Goal: Task Accomplishment & Management: Complete application form

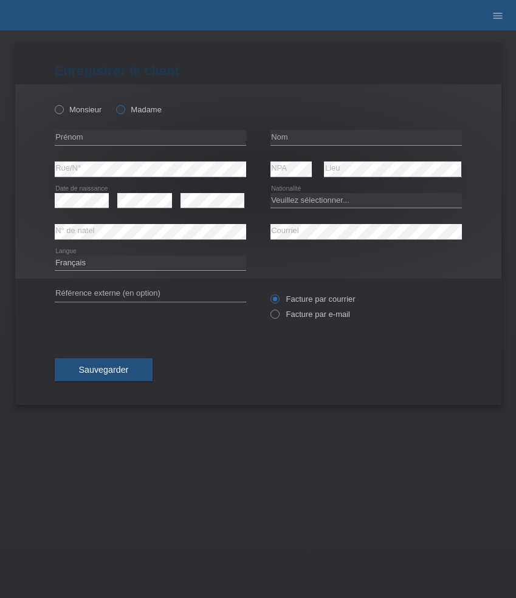
click at [139, 110] on label "Madame" at bounding box center [139, 109] width 46 height 9
click at [124, 110] on input "Madame" at bounding box center [120, 109] width 8 height 8
radio input "true"
click at [135, 135] on input "text" at bounding box center [150, 137] width 191 height 15
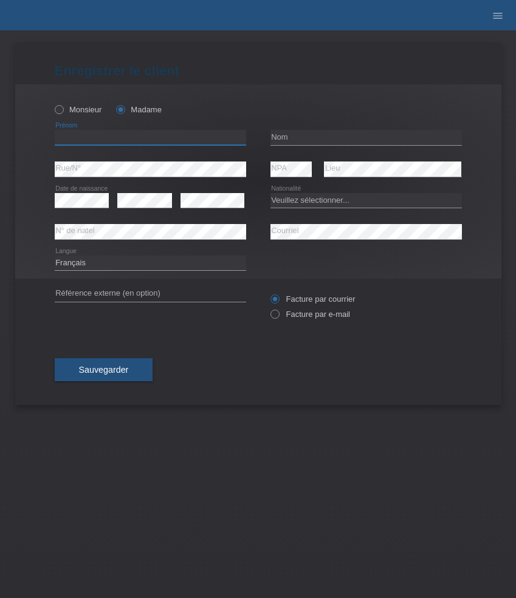
paste input "Tiziana"
type input "Tiziana"
click at [293, 137] on input "text" at bounding box center [365, 137] width 191 height 15
paste input "Crameri"
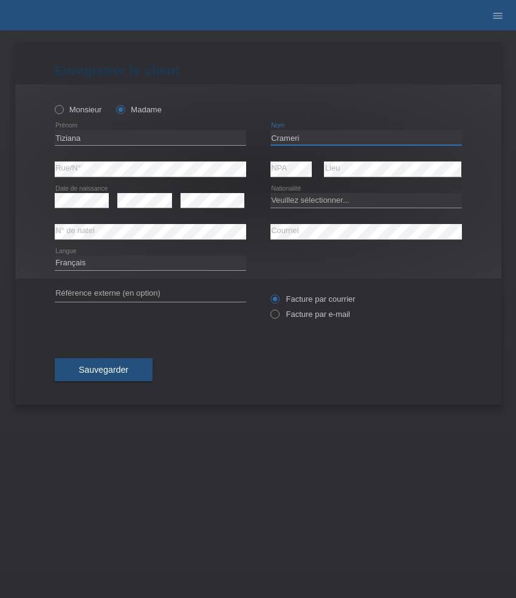
type input "Crameri"
click at [316, 202] on select "Veuillez sélectionner... Suisse Allemagne Autriche Liechtenstein ------------ A…" at bounding box center [365, 200] width 191 height 15
select select "CH"
click at [270, 193] on select "Veuillez sélectionner... Suisse Allemagne Autriche Liechtenstein ------------ A…" at bounding box center [365, 200] width 191 height 15
click at [312, 313] on label "Facture par e-mail" at bounding box center [310, 314] width 80 height 9
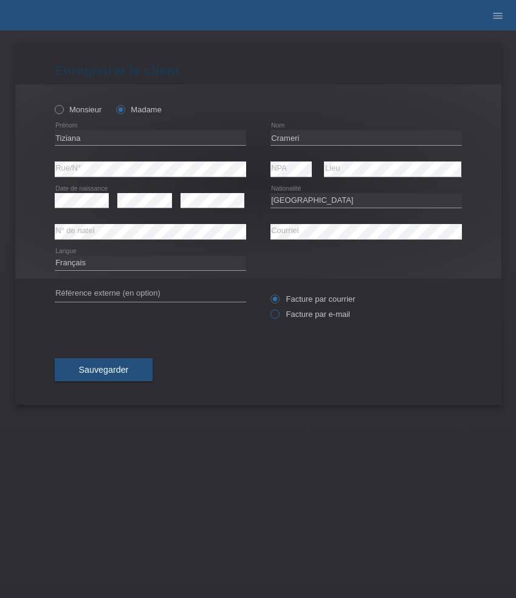
click at [278, 313] on input "Facture par e-mail" at bounding box center [274, 317] width 8 height 15
radio input "true"
click at [89, 368] on span "Sauvegarder" at bounding box center [104, 370] width 50 height 10
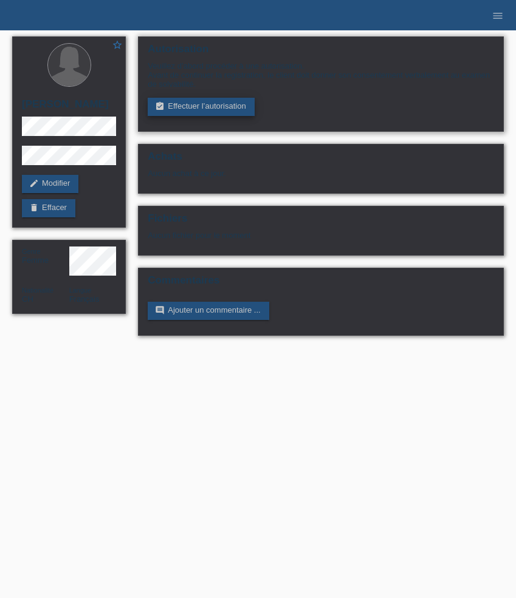
click at [211, 106] on link "assignment_turned_in Effectuer l’autorisation" at bounding box center [201, 107] width 106 height 18
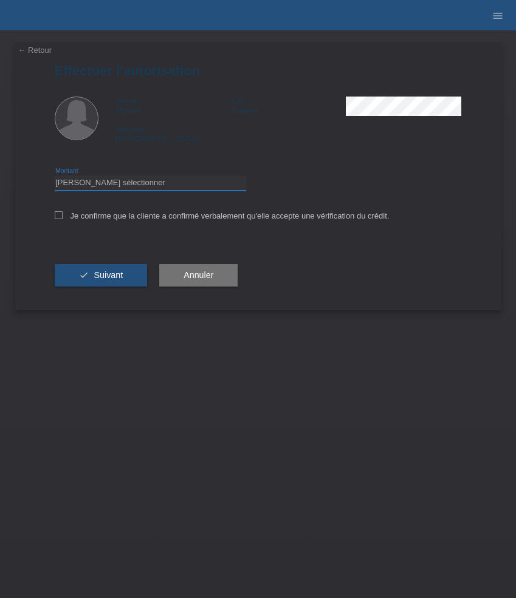
click at [120, 182] on select "Veuillez sélectionner CHF 1.00 - CHF 499.00 CHF 500.00 - CHF 1'999.00 CHF 2'000…" at bounding box center [150, 183] width 191 height 15
select select "2"
click at [55, 177] on select "Veuillez sélectionner CHF 1.00 - CHF 499.00 CHF 500.00 - CHF 1'999.00 CHF 2'000…" at bounding box center [150, 183] width 191 height 15
click at [110, 214] on label "Je confirme que la cliente a confirmé verbalement qu'elle accepte une vérificat…" at bounding box center [222, 215] width 335 height 9
click at [63, 214] on input "Je confirme que la cliente a confirmé verbalement qu'elle accepte une vérificat…" at bounding box center [59, 215] width 8 height 8
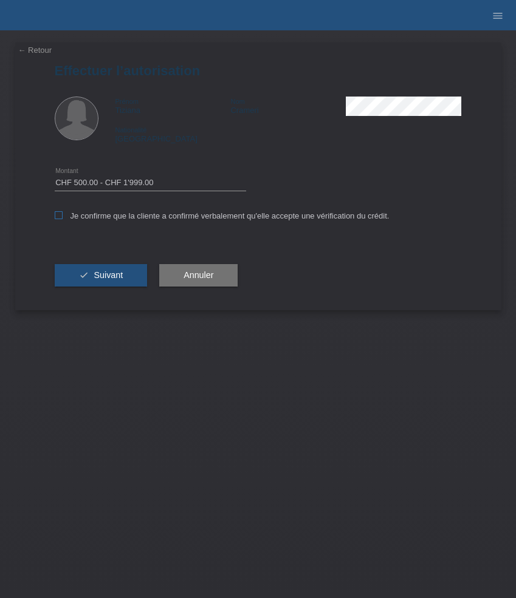
checkbox input "true"
click at [108, 279] on span "Suivant" at bounding box center [108, 275] width 29 height 10
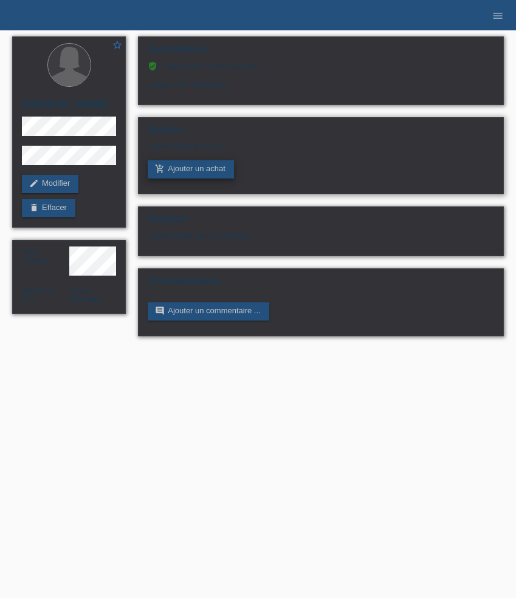
click at [180, 174] on link "add_shopping_cart Ajouter un achat" at bounding box center [191, 169] width 86 height 18
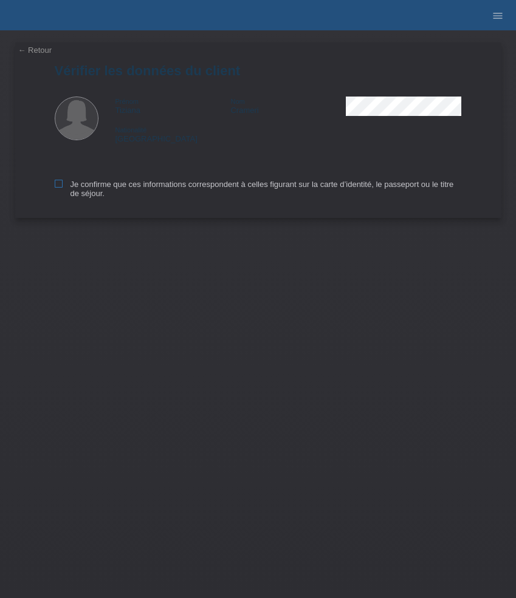
click at [98, 190] on label "Je confirme que ces informations correspondent à celles figurant sur la carte d…" at bounding box center [258, 189] width 407 height 18
click at [63, 188] on input "Je confirme que ces informations correspondent à celles figurant sur la carte d…" at bounding box center [59, 184] width 8 height 8
checkbox input "true"
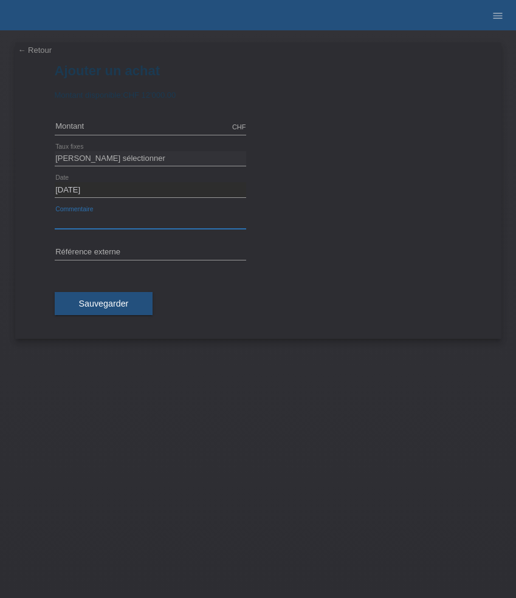
click at [115, 217] on input "text" at bounding box center [150, 221] width 191 height 15
paste input "[PERSON_NAME] Aikon - 35mm AI1106-PVY13-170-1"
type input "[PERSON_NAME] Aikon - 35mm AI1106-PVY13-170-1"
click at [126, 247] on input "text" at bounding box center [150, 252] width 191 height 15
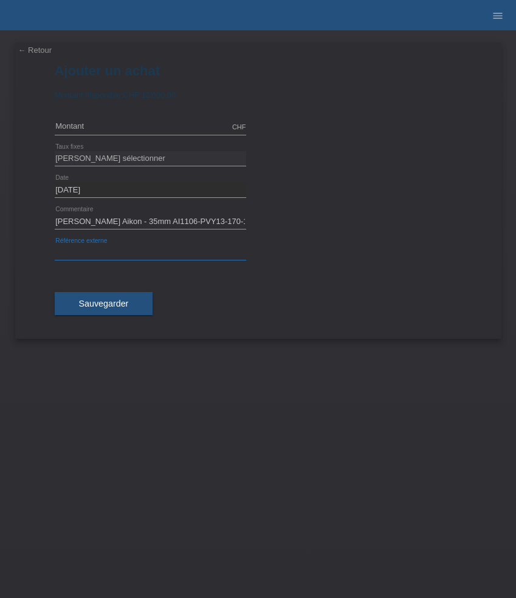
paste input "532467"
type input "532467"
click at [111, 126] on input "text" at bounding box center [150, 127] width 191 height 15
type input "1250.00"
click at [119, 157] on select "Veuillez sélectionner 6 versements 12 versements 24 versements 36 versements 48…" at bounding box center [150, 158] width 191 height 15
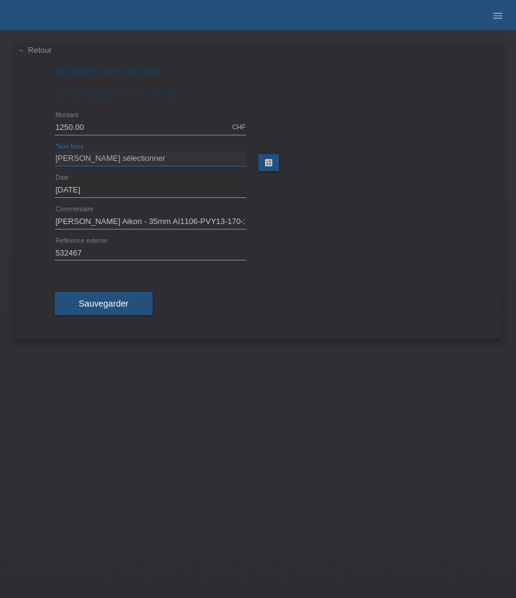
select select "626"
click at [55, 151] on select "Veuillez sélectionner 6 versements 12 versements 24 versements 36 versements 48…" at bounding box center [150, 158] width 191 height 15
click at [114, 299] on span "Sauvegarder" at bounding box center [104, 304] width 50 height 10
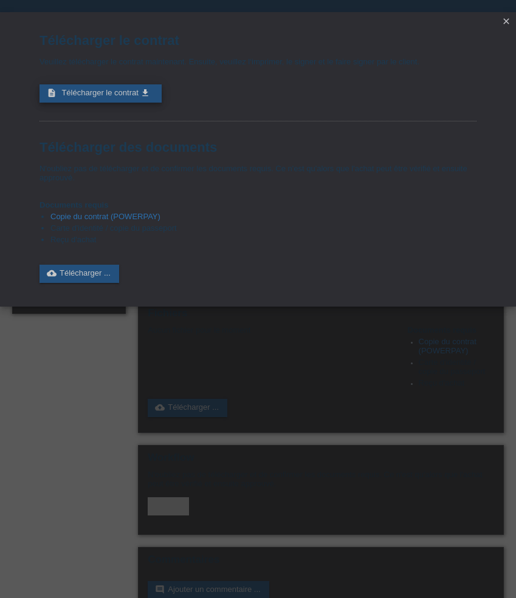
click at [115, 97] on span "Télécharger le contrat" at bounding box center [99, 92] width 77 height 9
click at [503, 24] on icon "close" at bounding box center [506, 21] width 10 height 10
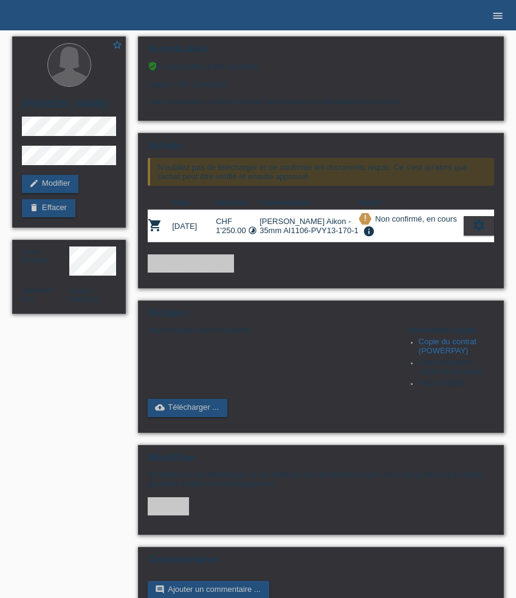
click at [494, 13] on icon "menu" at bounding box center [497, 16] width 12 height 12
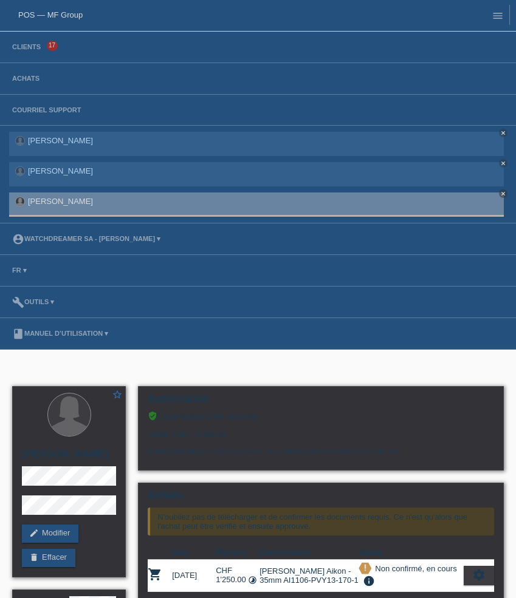
click at [31, 53] on li "Clients 17" at bounding box center [258, 48] width 516 height 32
click at [30, 52] on li "Clients 17" at bounding box center [258, 48] width 516 height 32
click at [28, 48] on link "Clients" at bounding box center [26, 46] width 41 height 7
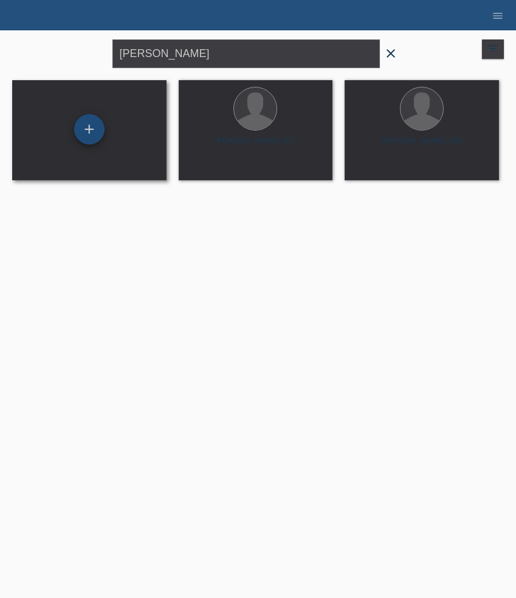
click at [93, 125] on div "+" at bounding box center [89, 129] width 30 height 30
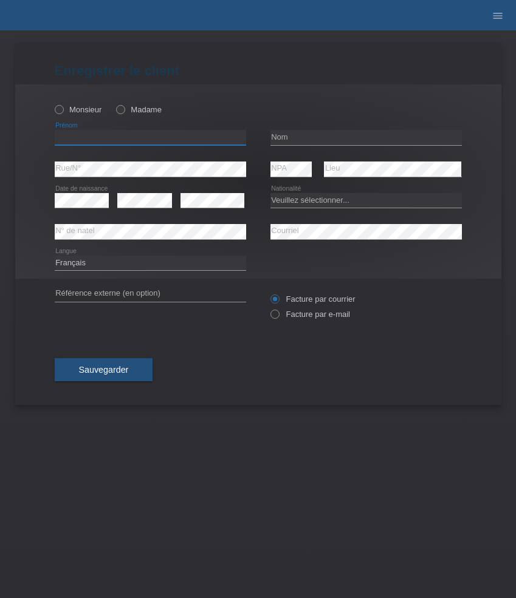
click at [102, 143] on input "text" at bounding box center [150, 137] width 191 height 15
paste input "Riadh"
type input "Riadh"
click at [89, 109] on label "Monsieur" at bounding box center [78, 109] width 47 height 9
click at [63, 109] on input "Monsieur" at bounding box center [59, 109] width 8 height 8
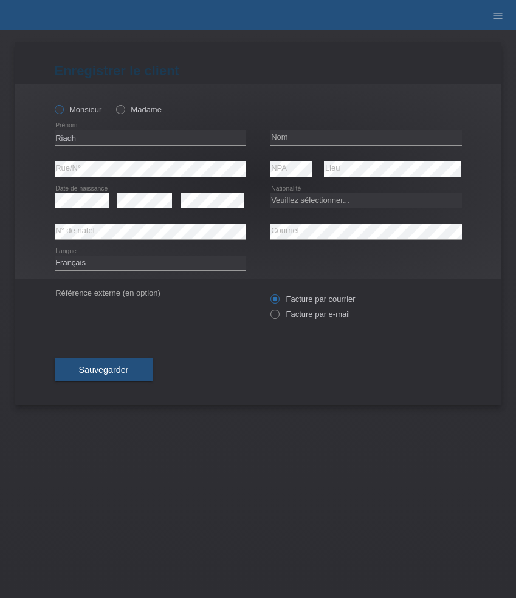
radio input "true"
click at [292, 142] on input "text" at bounding box center [365, 137] width 191 height 15
paste input "Saidi"
type input "Saidi"
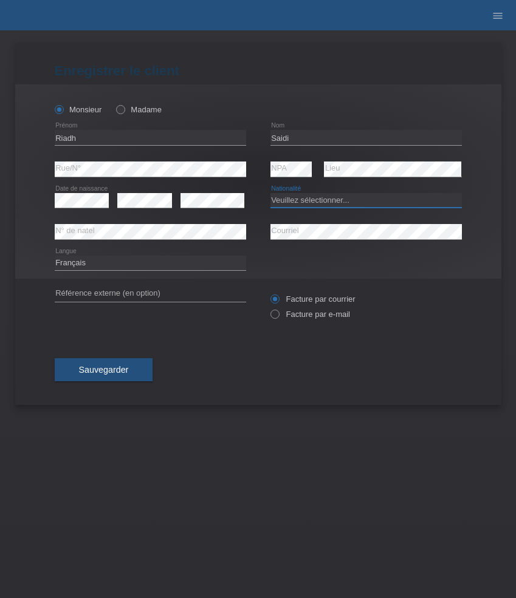
click at [294, 206] on select "Veuillez sélectionner... Suisse Allemagne Autriche Liechtenstein ------------ A…" at bounding box center [365, 200] width 191 height 15
select select "TN"
click at [270, 193] on select "Veuillez sélectionner... Suisse Allemagne Autriche Liechtenstein ------------ A…" at bounding box center [365, 200] width 191 height 15
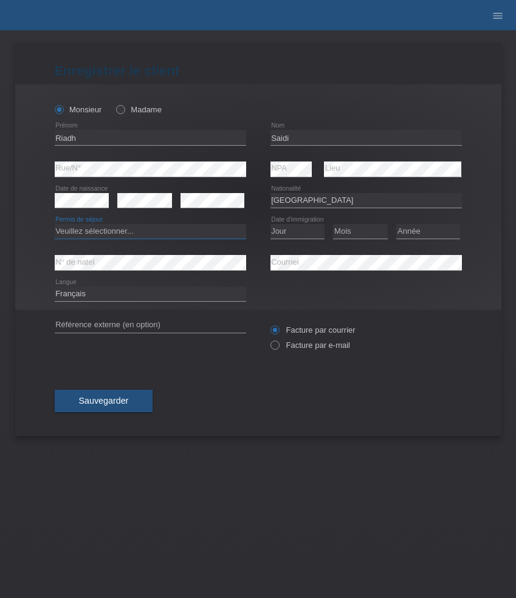
click at [110, 233] on select "Veuillez sélectionner... C B B - Statut de réfugié Autre" at bounding box center [150, 231] width 191 height 15
select select "C"
click at [55, 225] on select "Veuillez sélectionner... C B B - Statut de réfugié Autre" at bounding box center [150, 231] width 191 height 15
click at [311, 238] on select "Jour 01 02 03 04 05 06 07 08 09 10 11" at bounding box center [297, 231] width 55 height 15
select select "30"
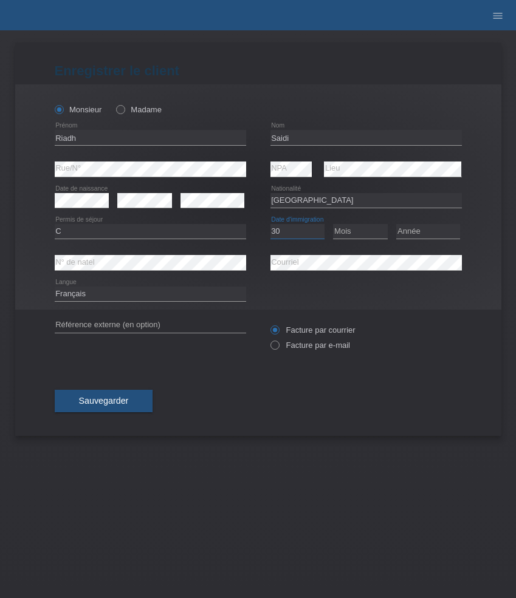
click at [270, 225] on select "Jour 01 02 03 04 05 06 07 08 09 10 11" at bounding box center [297, 231] width 55 height 15
click at [368, 238] on select "Mois 01 02 03 04 05 06 07 08 09 10 11" at bounding box center [360, 231] width 55 height 15
select select "09"
click at [333, 225] on select "Mois 01 02 03 04 05 06 07 08 09 10 11" at bounding box center [360, 231] width 55 height 15
click at [441, 235] on select "Année 2025 2024 2023 2022 2021 2020 2019 2018 2017 2016 2015 2014 2013 2012 201…" at bounding box center [428, 231] width 64 height 15
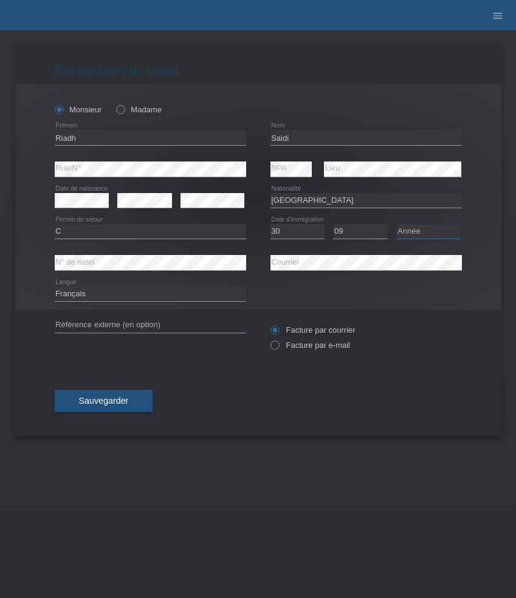
select select "2004"
click at [396, 225] on select "Année 2025 2024 2023 2022 2021 2020 2019 2018 2017 2016 2015 2014 2013 2012 201…" at bounding box center [428, 231] width 64 height 15
click at [309, 343] on label "Facture par e-mail" at bounding box center [310, 345] width 80 height 9
click at [278, 343] on input "Facture par e-mail" at bounding box center [274, 348] width 8 height 15
radio input "true"
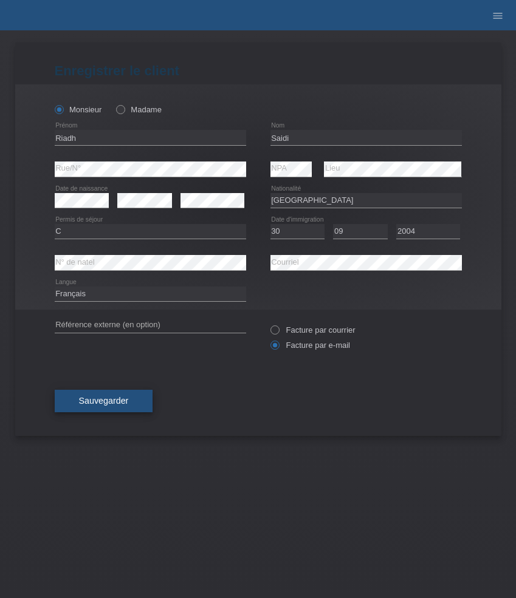
click at [103, 406] on span "Sauvegarder" at bounding box center [104, 401] width 50 height 10
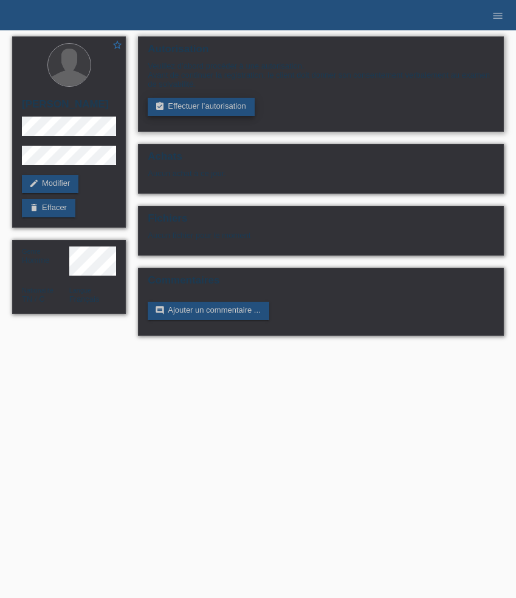
click at [205, 108] on link "assignment_turned_in Effectuer l’autorisation" at bounding box center [201, 107] width 106 height 18
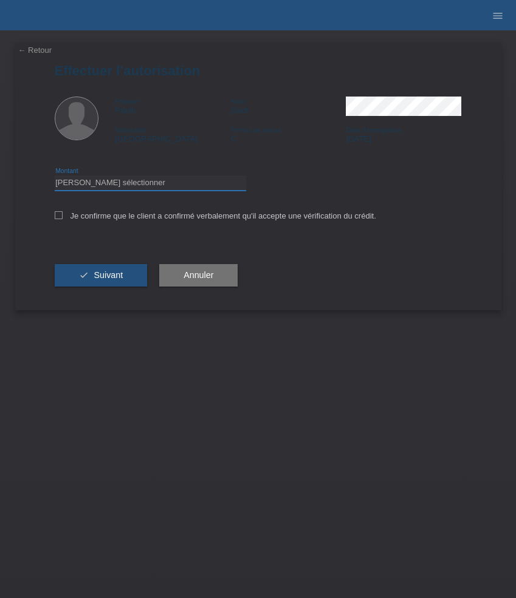
click at [182, 186] on select "Veuillez sélectionner CHF 1.00 - CHF 499.00 CHF 500.00 - CHF 1'999.00 CHF 2'000…" at bounding box center [150, 183] width 191 height 15
select select "3"
click at [55, 177] on select "Veuillez sélectionner CHF 1.00 - CHF 499.00 CHF 500.00 - CHF 1'999.00 CHF 2'000…" at bounding box center [150, 183] width 191 height 15
click at [182, 221] on label "Je confirme que le client a confirmé verbalement qu'il accepte une vérification…" at bounding box center [215, 215] width 321 height 9
click at [63, 219] on input "Je confirme que le client a confirmé verbalement qu'il accepte une vérification…" at bounding box center [59, 215] width 8 height 8
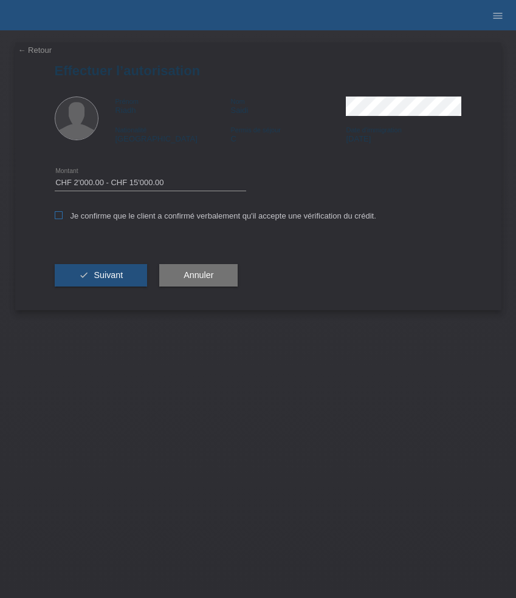
checkbox input "true"
click at [126, 272] on button "check Suivant" at bounding box center [101, 275] width 93 height 23
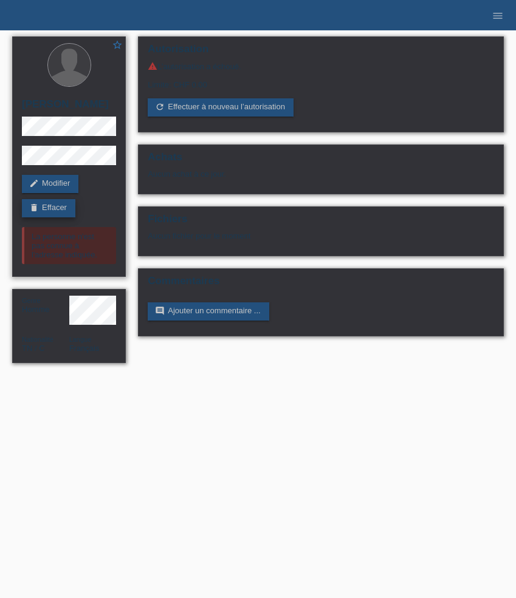
click at [68, 205] on link "delete Effacer" at bounding box center [48, 208] width 53 height 18
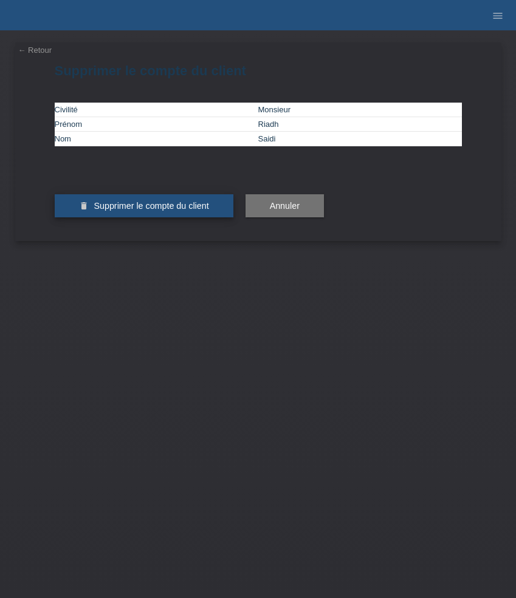
click at [182, 211] on span "Supprimer le compte du client" at bounding box center [151, 206] width 115 height 10
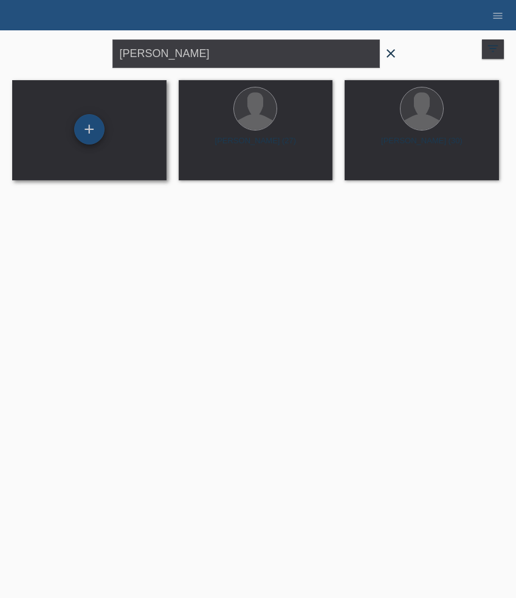
click at [92, 134] on div "+" at bounding box center [89, 129] width 30 height 30
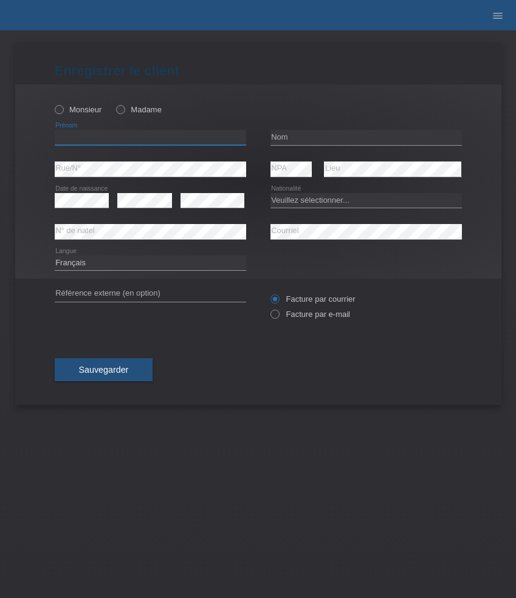
click at [102, 136] on input "text" at bounding box center [150, 137] width 191 height 15
paste input "Jan"
type input "Jan"
click at [93, 113] on label "Monsieur" at bounding box center [78, 109] width 47 height 9
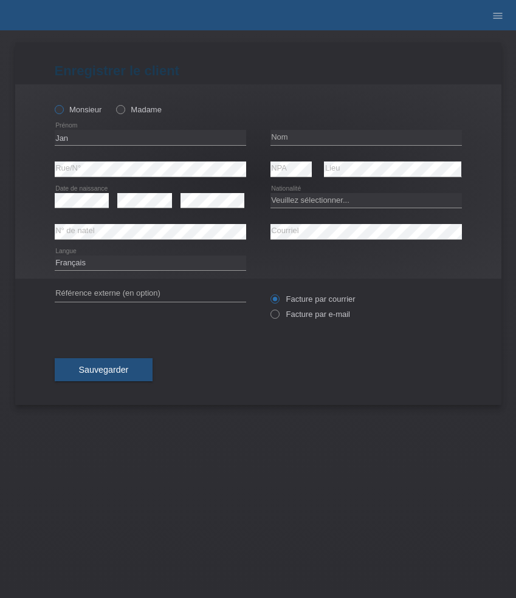
click at [63, 113] on input "Monsieur" at bounding box center [59, 109] width 8 height 8
radio input "true"
click at [309, 134] on input "text" at bounding box center [365, 137] width 191 height 15
paste input "Valko"
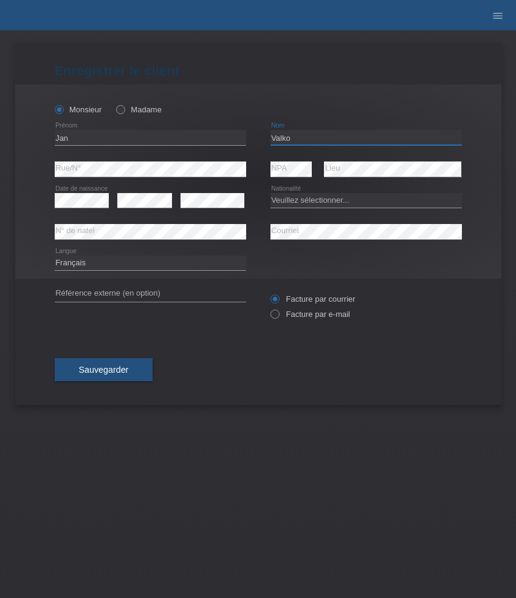
type input "Valko"
click at [134, 267] on select "Deutsch Français Italiano English" at bounding box center [150, 263] width 191 height 15
select select "de"
click at [55, 256] on select "Deutsch Français Italiano English" at bounding box center [150, 263] width 191 height 15
click at [336, 207] on select "Veuillez sélectionner... Suisse Allemagne Autriche Liechtenstein ------------ A…" at bounding box center [365, 200] width 191 height 15
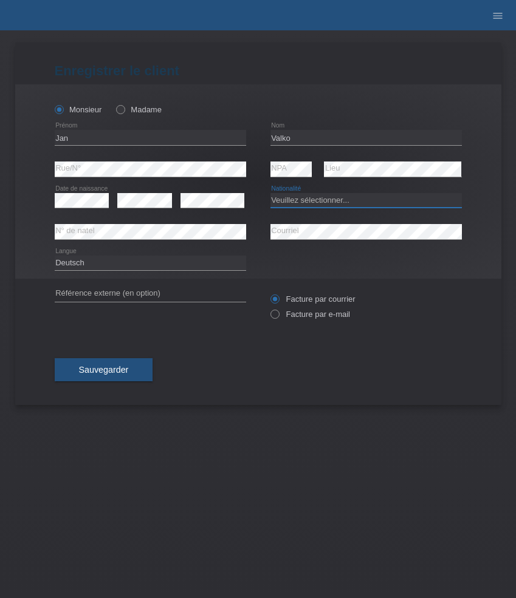
select select "SG"
click at [270, 193] on select "Veuillez sélectionner... Suisse Allemagne Autriche Liechtenstein ------------ A…" at bounding box center [365, 200] width 191 height 15
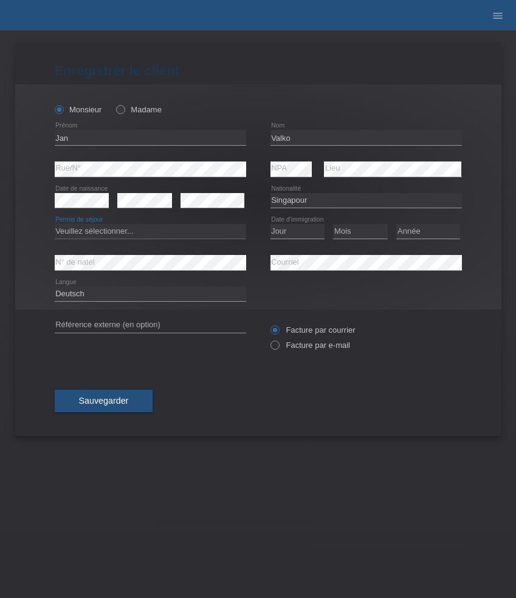
click at [163, 235] on select "Veuillez sélectionner... C B B - Statut de réfugié Autre" at bounding box center [150, 231] width 191 height 15
select select "B"
click at [55, 225] on select "Veuillez sélectionner... C B B - Statut de réfugié Autre" at bounding box center [150, 231] width 191 height 15
click at [295, 227] on select "Jour 01 02 03 04 05 06 07 08 09 10 11" at bounding box center [297, 231] width 55 height 15
select select "15"
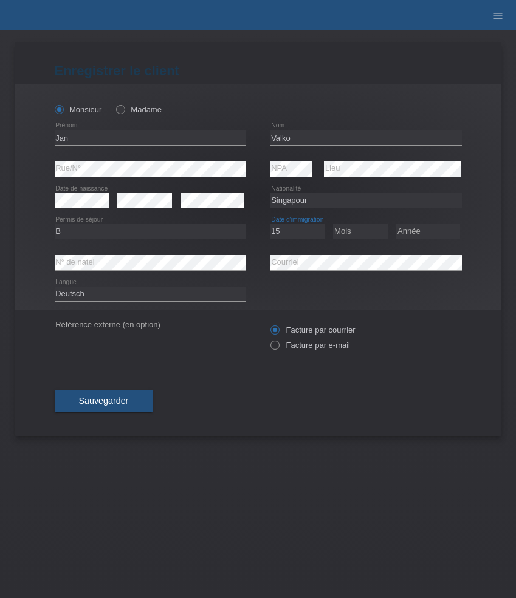
click at [270, 225] on select "Jour 01 02 03 04 05 06 07 08 09 10 11" at bounding box center [297, 231] width 55 height 15
click at [357, 231] on select "Mois 01 02 03 04 05 06 07 08 09 10 11" at bounding box center [360, 231] width 55 height 15
select select "05"
click at [333, 225] on select "Mois 01 02 03 04 05 06 07 08 09 10 11" at bounding box center [360, 231] width 55 height 15
click at [418, 230] on select "Année 2025 2024 2023 2022 2021 2020 2019 2018 2017 2016 2015 2014 2013 2012 201…" at bounding box center [428, 231] width 64 height 15
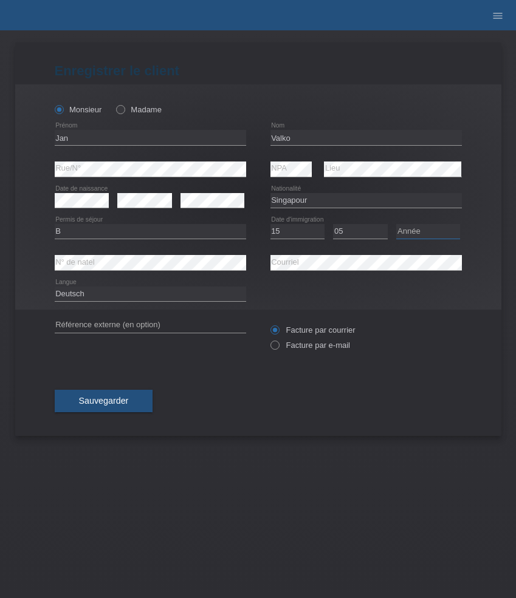
select select "2018"
click at [396, 225] on select "Année 2025 2024 2023 2022 2021 2020 2019 2018 2017 2016 2015 2014 2013 2012 201…" at bounding box center [428, 231] width 64 height 15
click at [346, 353] on div "Facture par courrier Facture par e-mail" at bounding box center [365, 338] width 191 height 30
click at [341, 350] on label "Facture par e-mail" at bounding box center [310, 345] width 80 height 9
click at [278, 351] on input "Facture par e-mail" at bounding box center [274, 348] width 8 height 15
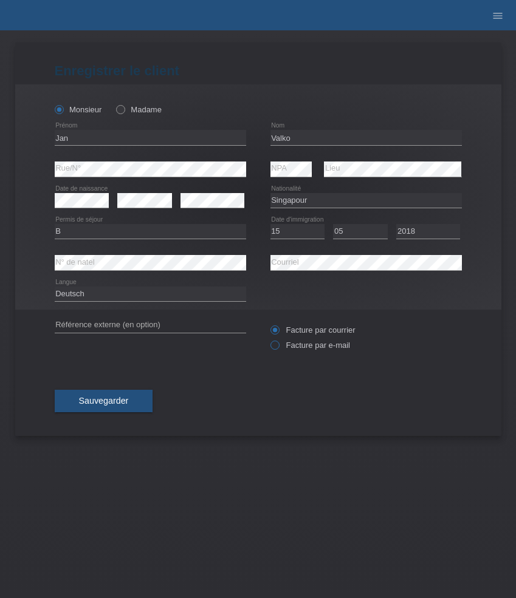
radio input "true"
click at [125, 398] on span "Sauvegarder" at bounding box center [104, 401] width 50 height 10
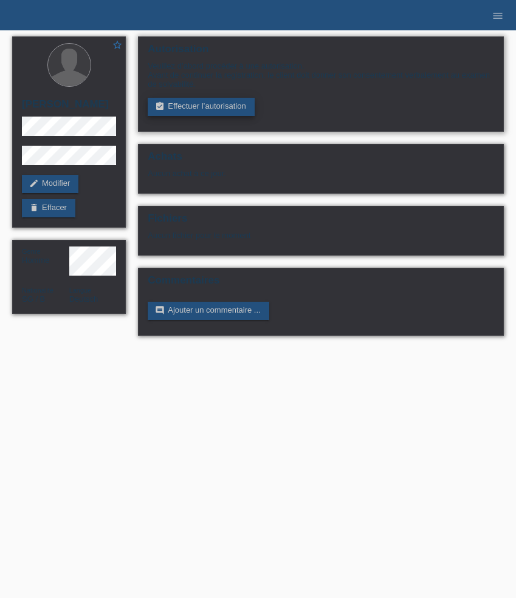
click at [211, 112] on link "assignment_turned_in Effectuer l’autorisation" at bounding box center [201, 107] width 106 height 18
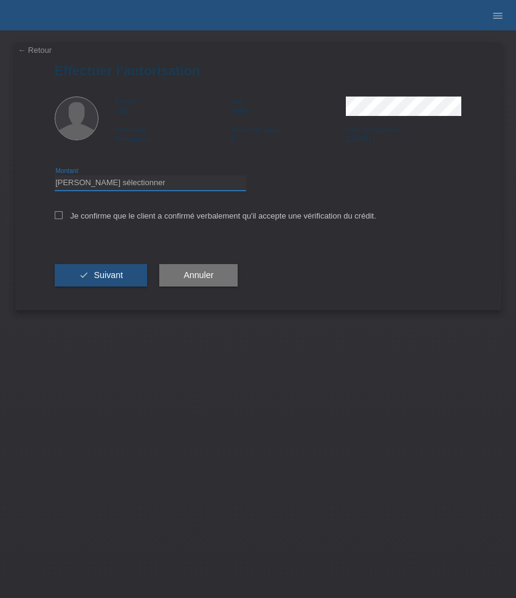
click at [145, 182] on select "Veuillez sélectionner CHF 1.00 - CHF 499.00 CHF 500.00 - CHF 1'999.00 CHF 2'000…" at bounding box center [150, 183] width 191 height 15
select select "3"
click at [55, 177] on select "Veuillez sélectionner CHF 1.00 - CHF 499.00 CHF 500.00 - CHF 1'999.00 CHF 2'000…" at bounding box center [150, 183] width 191 height 15
click at [114, 218] on label "Je confirme que le client a confirmé verbalement qu'il accepte une vérification…" at bounding box center [215, 215] width 321 height 9
click at [63, 218] on input "Je confirme que le client a confirmé verbalement qu'il accepte une vérification…" at bounding box center [59, 215] width 8 height 8
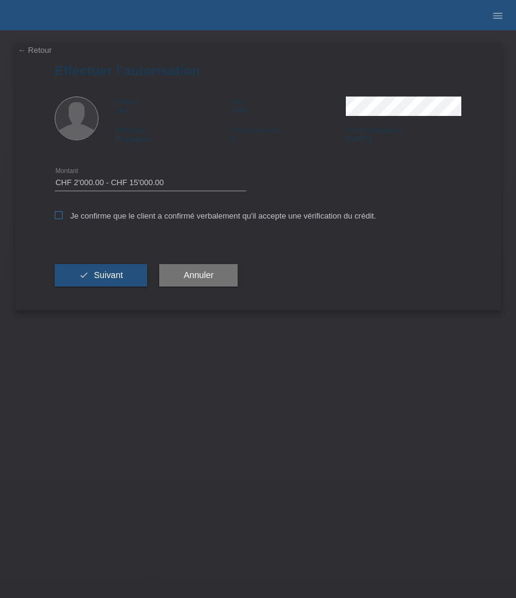
checkbox input "true"
click at [109, 270] on button "check Suivant" at bounding box center [101, 275] width 93 height 23
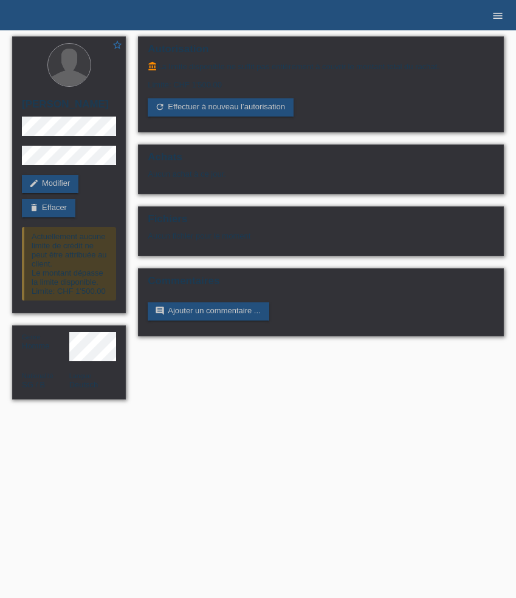
click at [495, 17] on icon "menu" at bounding box center [497, 16] width 12 height 12
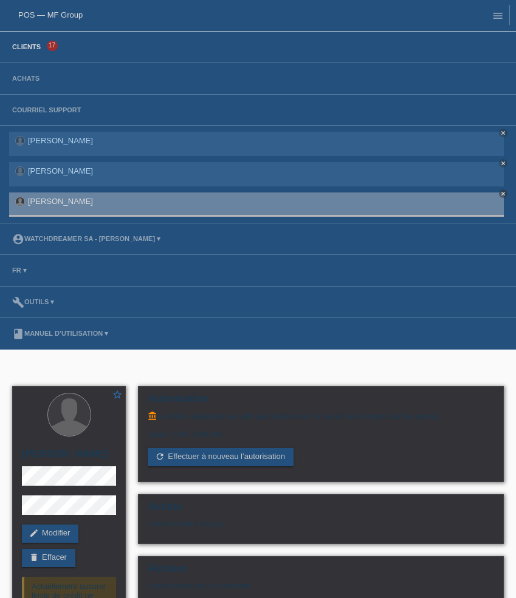
click at [27, 46] on link "Clients" at bounding box center [26, 46] width 41 height 7
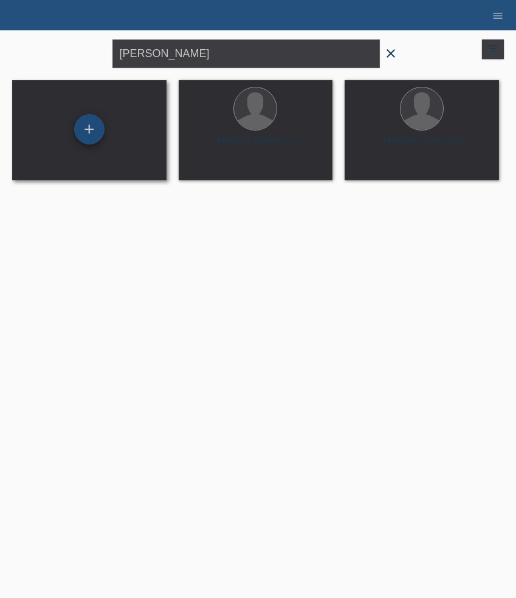
click at [97, 125] on div "+" at bounding box center [89, 129] width 30 height 30
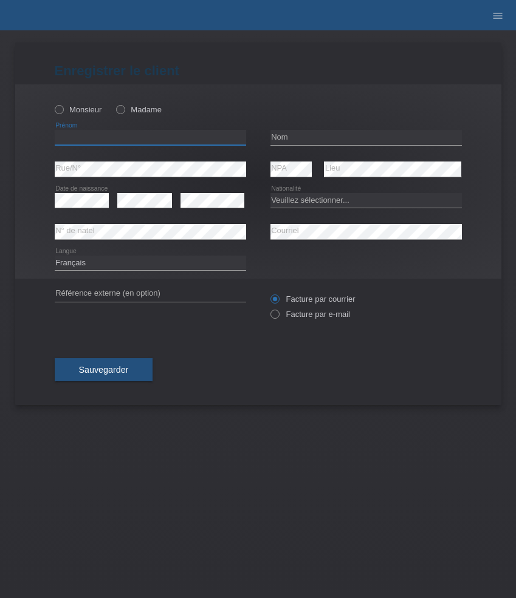
click at [108, 136] on input "text" at bounding box center [150, 137] width 191 height 15
paste input "[PERSON_NAME]"
type input "[PERSON_NAME]"
click at [90, 111] on label "Monsieur" at bounding box center [78, 109] width 47 height 9
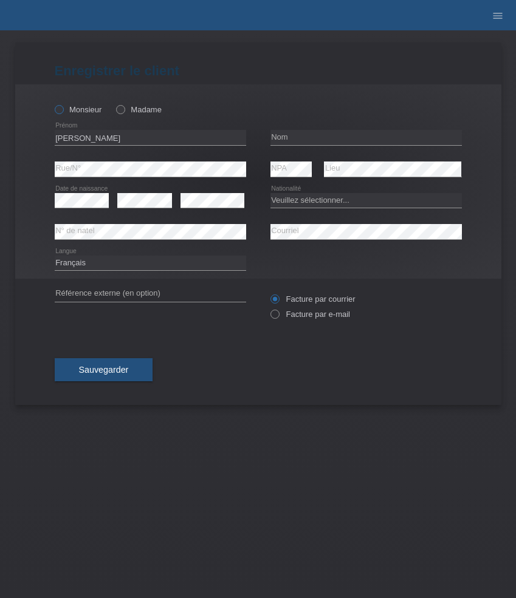
click at [63, 111] on input "Monsieur" at bounding box center [59, 109] width 8 height 8
radio input "true"
click at [296, 136] on input "text" at bounding box center [365, 137] width 191 height 15
paste input "[PERSON_NAME]"
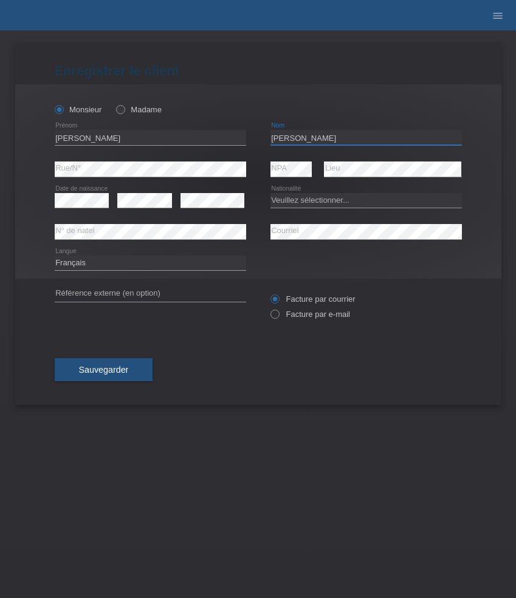
type input "[PERSON_NAME]"
click at [349, 197] on select "Veuillez sélectionner... Suisse Allemagne Autriche Liechtenstein ------------ A…" at bounding box center [365, 200] width 191 height 15
select select "PH"
click at [270, 193] on select "Veuillez sélectionner... Suisse Allemagne Autriche Liechtenstein ------------ A…" at bounding box center [365, 200] width 191 height 15
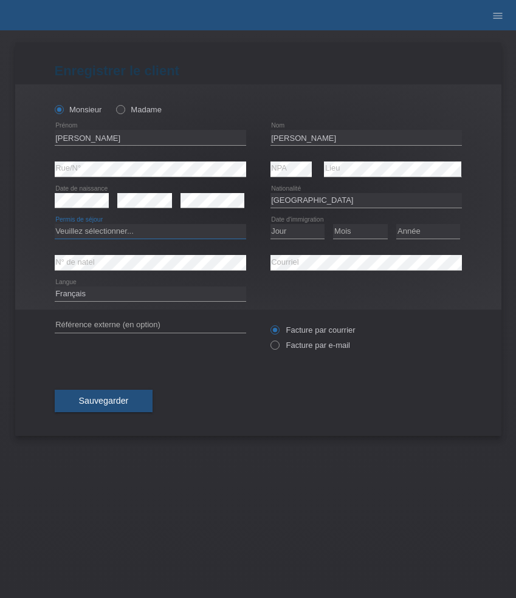
click at [218, 233] on select "Veuillez sélectionner... C B B - Statut de réfugié Autre" at bounding box center [150, 231] width 191 height 15
select select "B"
click at [55, 225] on select "Veuillez sélectionner... C B B - Statut de réfugié Autre" at bounding box center [150, 231] width 191 height 15
click at [301, 235] on select "Jour 01 02 03 04 05 06 07 08 09 10 11" at bounding box center [297, 231] width 55 height 15
select select "27"
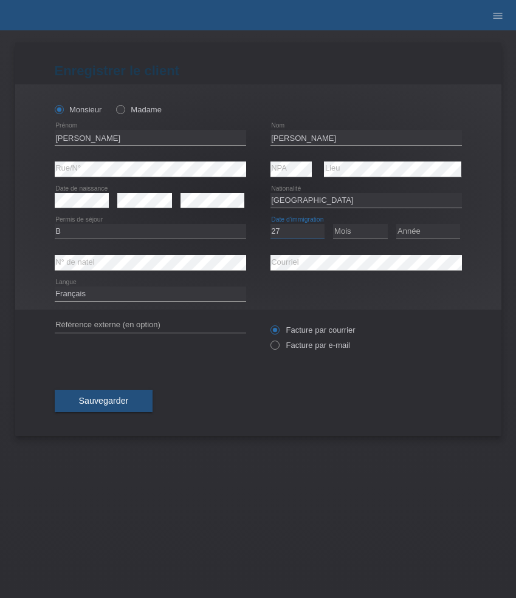
click at [270, 225] on select "Jour 01 02 03 04 05 06 07 08 09 10 11" at bounding box center [297, 231] width 55 height 15
click at [349, 236] on select "Mois 01 02 03 04 05 06 07 08 09 10 11" at bounding box center [360, 231] width 55 height 15
select select "12"
click at [333, 225] on select "Mois 01 02 03 04 05 06 07 08 09 10 11" at bounding box center [360, 231] width 55 height 15
click at [419, 230] on select "Année 2025 2024 2023 2022 2021 2020 2019 2018 2017 2016 2015 2014 2013 2012 201…" at bounding box center [428, 231] width 64 height 15
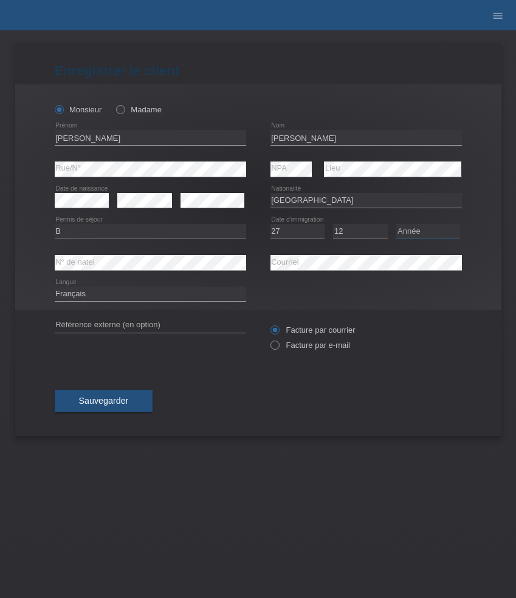
select select "2018"
click at [396, 225] on select "Année 2025 2024 2023 2022 2021 2020 2019 2018 2017 2016 2015 2014 2013 2012 201…" at bounding box center [428, 231] width 64 height 15
click at [310, 349] on label "Facture par e-mail" at bounding box center [310, 345] width 80 height 9
click at [278, 349] on input "Facture par e-mail" at bounding box center [274, 348] width 8 height 15
radio input "true"
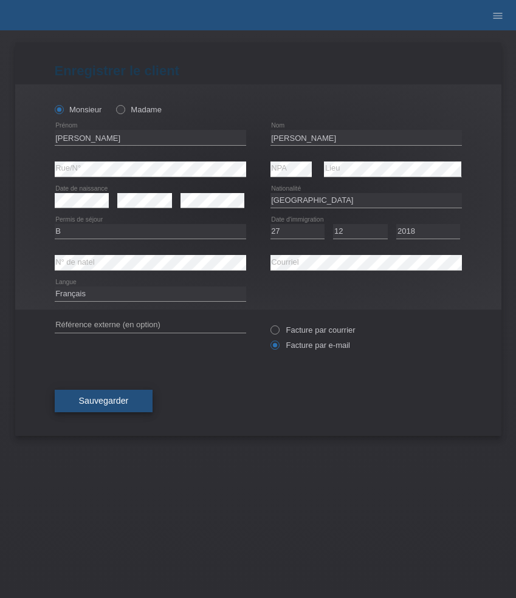
click at [112, 393] on button "Sauvegarder" at bounding box center [104, 401] width 98 height 23
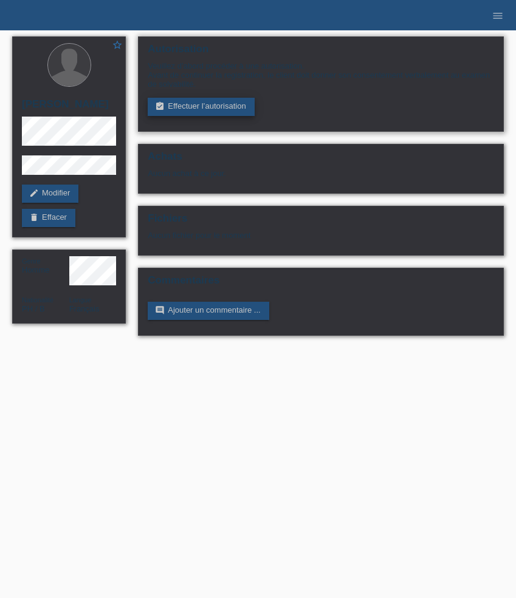
click at [231, 110] on link "assignment_turned_in Effectuer l’autorisation" at bounding box center [201, 107] width 106 height 18
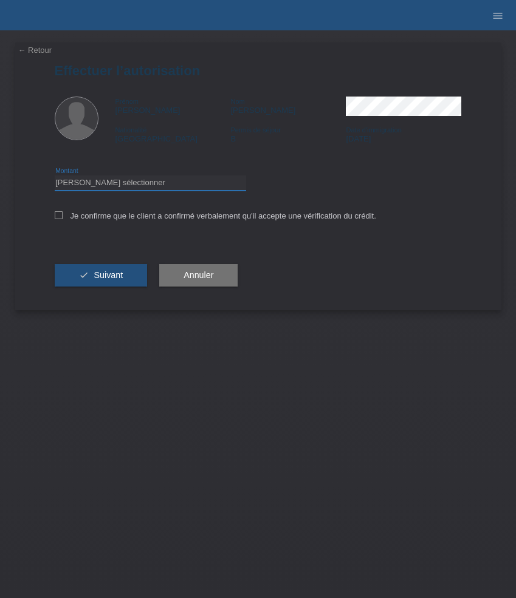
click at [160, 183] on select "Veuillez sélectionner CHF 1.00 - CHF 499.00 CHF 500.00 - CHF 1'999.00 CHF 2'000…" at bounding box center [150, 183] width 191 height 15
select select "3"
click at [55, 177] on select "Veuillez sélectionner CHF 1.00 - CHF 499.00 CHF 500.00 - CHF 1'999.00 CHF 2'000…" at bounding box center [150, 183] width 191 height 15
click at [101, 221] on label "Je confirme que le client a confirmé verbalement qu'il accepte une vérification…" at bounding box center [215, 215] width 321 height 9
click at [63, 219] on input "Je confirme que le client a confirmé verbalement qu'il accepte une vérification…" at bounding box center [59, 215] width 8 height 8
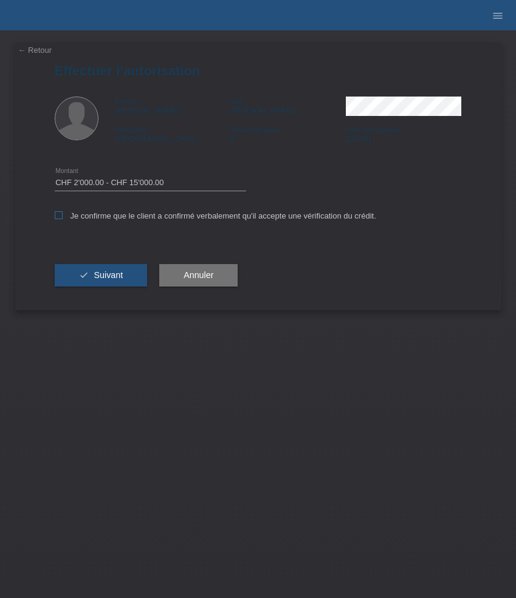
checkbox input "true"
click at [131, 276] on button "check Suivant" at bounding box center [101, 275] width 93 height 23
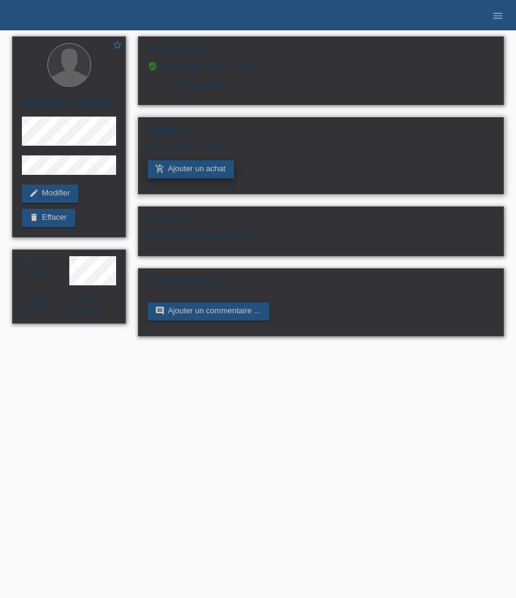
click at [194, 174] on link "add_shopping_cart Ajouter un achat" at bounding box center [191, 169] width 86 height 18
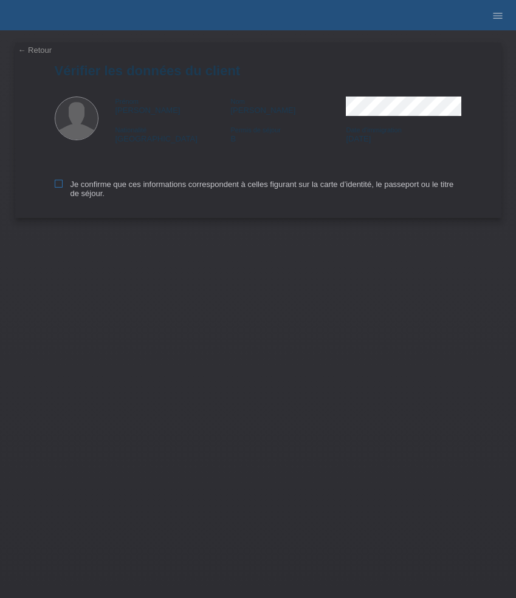
click at [83, 187] on label "Je confirme que ces informations correspondent à celles figurant sur la carte d…" at bounding box center [258, 189] width 407 height 18
click at [63, 187] on input "Je confirme que ces informations correspondent à celles figurant sur la carte d…" at bounding box center [59, 184] width 8 height 8
checkbox input "true"
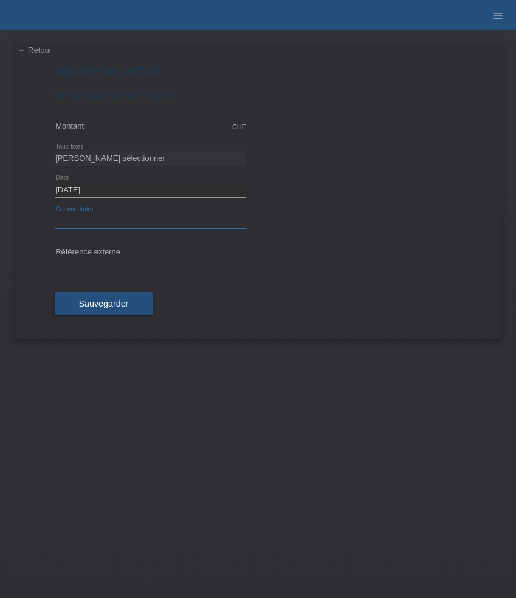
click at [112, 220] on input "text" at bounding box center [150, 221] width 191 height 15
paste input "Rolex [DEMOGRAPHIC_DATA] Oyster Perpetual 177200 - 31mm"
type input "Rolex [DEMOGRAPHIC_DATA] Oyster Perpetual 177200 - 31mm"
click at [134, 249] on input "text" at bounding box center [150, 252] width 191 height 15
paste input "532626"
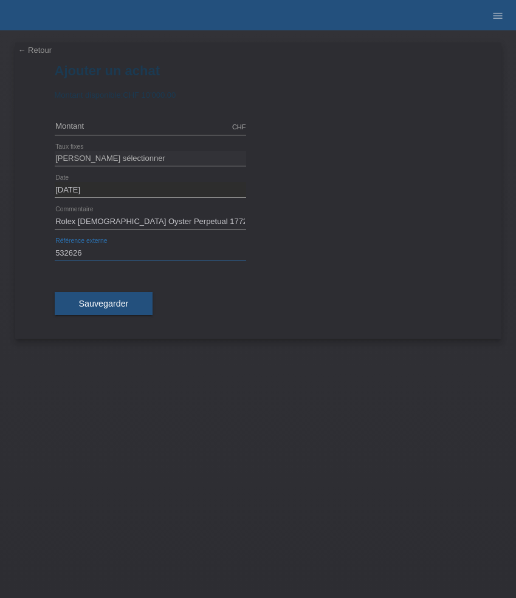
type input "532626"
click at [129, 129] on input "text" at bounding box center [150, 127] width 191 height 15
type input "7367.00"
click at [104, 163] on select "[PERSON_NAME] sélectionner 6 versements 12 versements 24 versements 36 versemen…" at bounding box center [150, 158] width 191 height 15
select select "625"
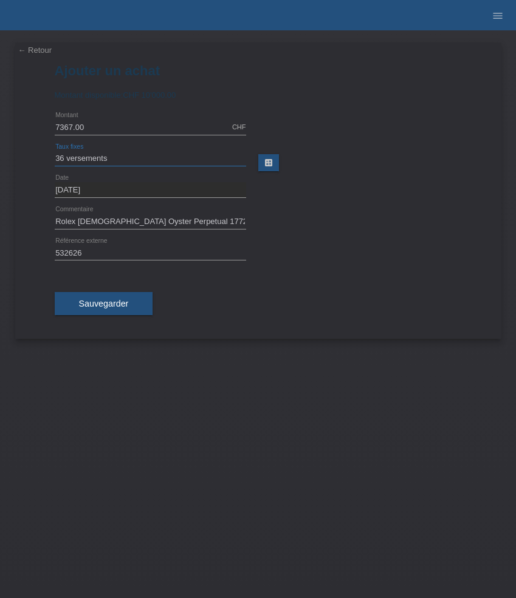
click at [55, 151] on select "[PERSON_NAME] sélectionner 6 versements 12 versements 24 versements 36 versemen…" at bounding box center [150, 158] width 191 height 15
click at [109, 303] on span "Sauvegarder" at bounding box center [104, 304] width 50 height 10
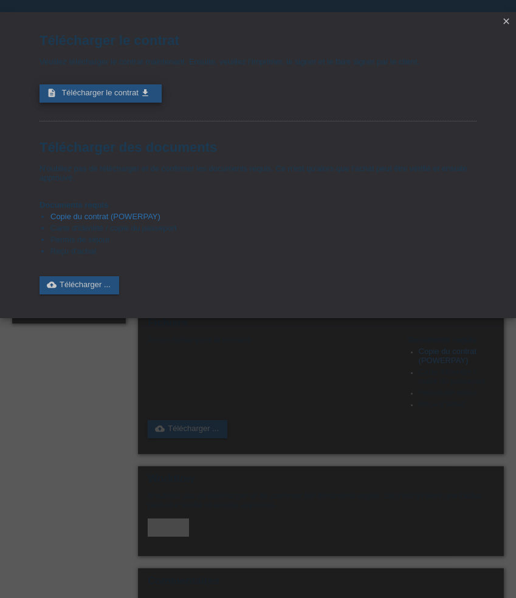
click at [133, 103] on link "description Télécharger le contrat get_app" at bounding box center [100, 93] width 122 height 18
click at [506, 21] on icon "close" at bounding box center [506, 21] width 10 height 10
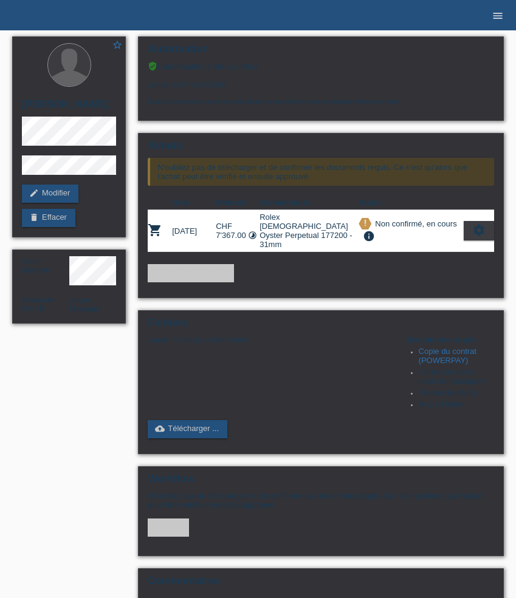
click at [492, 16] on icon "menu" at bounding box center [497, 16] width 12 height 12
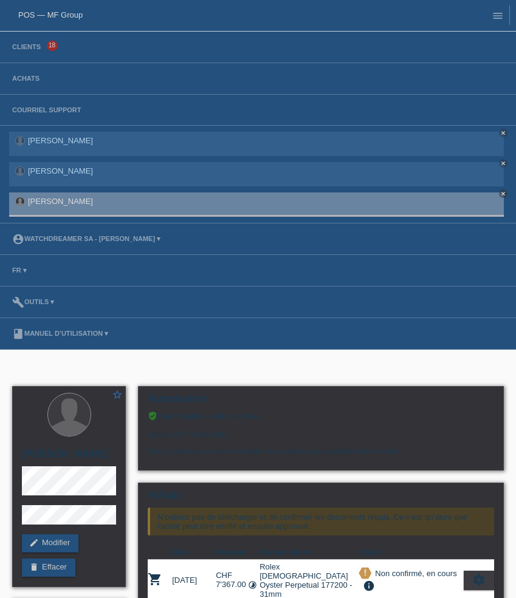
click at [30, 53] on li "Clients 18" at bounding box center [258, 48] width 516 height 32
click at [30, 47] on link "Clients" at bounding box center [26, 46] width 41 height 7
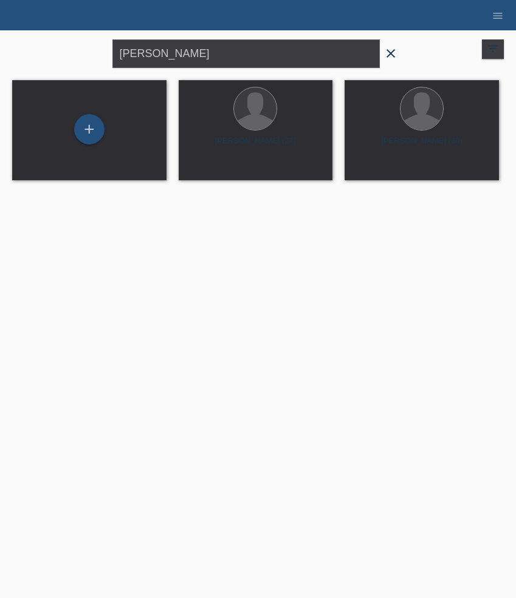
click at [395, 56] on icon "close" at bounding box center [390, 53] width 15 height 15
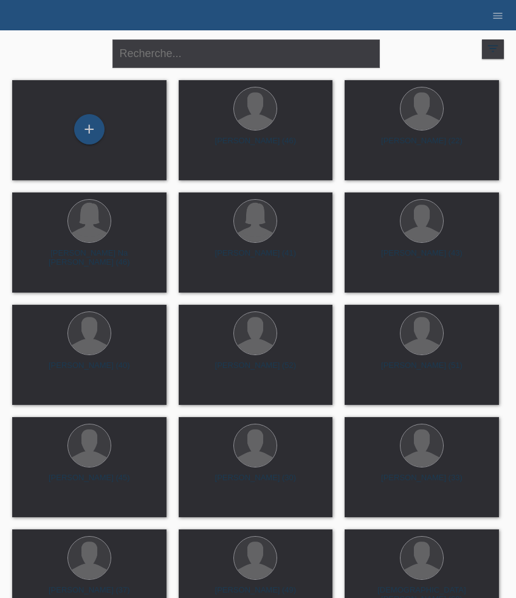
click at [490, 55] on div "filter_list" at bounding box center [493, 48] width 22 height 19
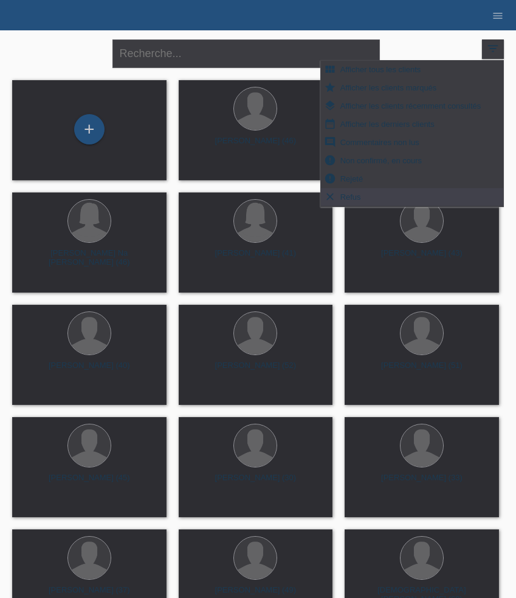
click at [15, 56] on div "close filter_list view_module Afficher tous les clients star Afficher les clien…" at bounding box center [258, 52] width 504 height 44
click at [498, 19] on icon "menu" at bounding box center [497, 16] width 12 height 12
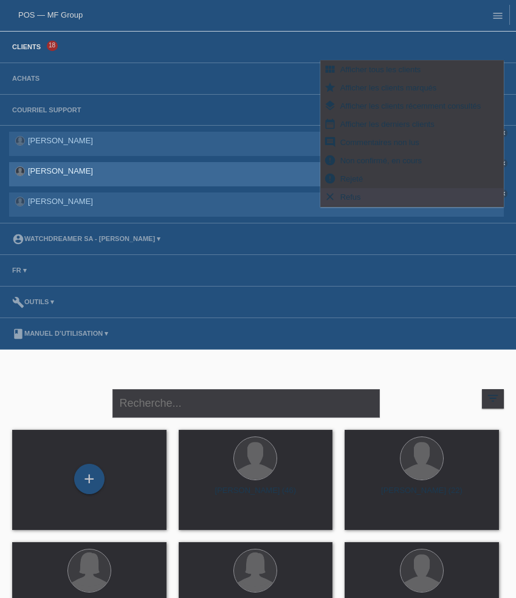
click at [42, 168] on link "[PERSON_NAME]" at bounding box center [60, 170] width 65 height 9
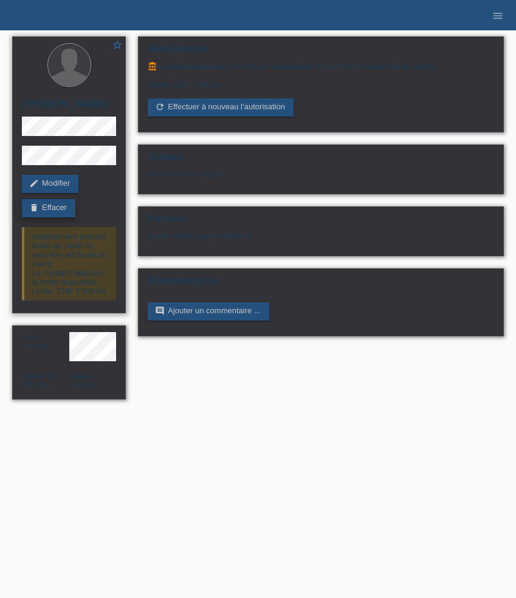
click at [64, 208] on link "delete Effacer" at bounding box center [48, 208] width 53 height 18
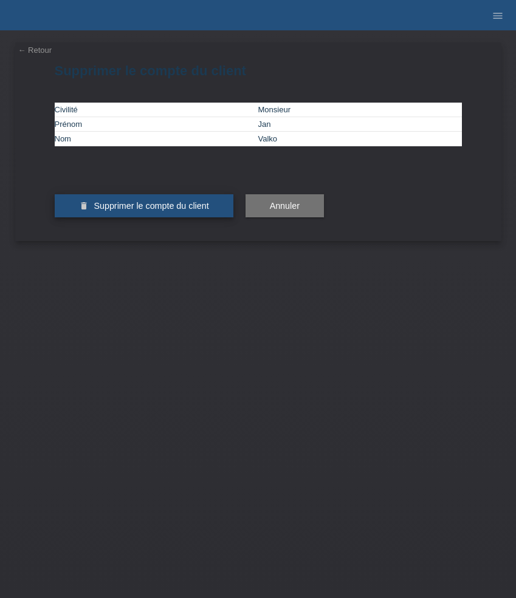
click at [211, 217] on button "delete Supprimer le compte du client" at bounding box center [144, 205] width 179 height 23
